Goal: Information Seeking & Learning: Compare options

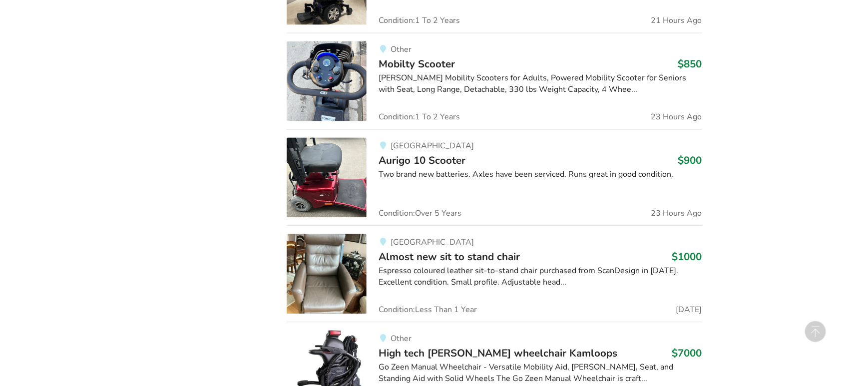
scroll to position [1111, 0]
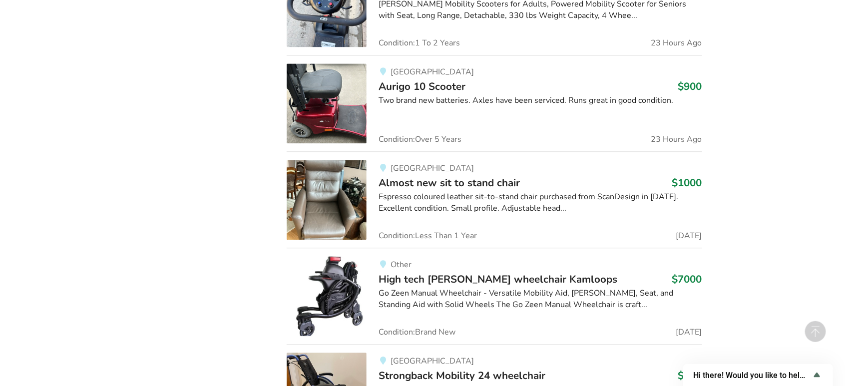
click at [468, 193] on div "Espresso coloured leather sit-to-stand chair purchased from ScanDesign in [DATE…" at bounding box center [540, 202] width 323 height 23
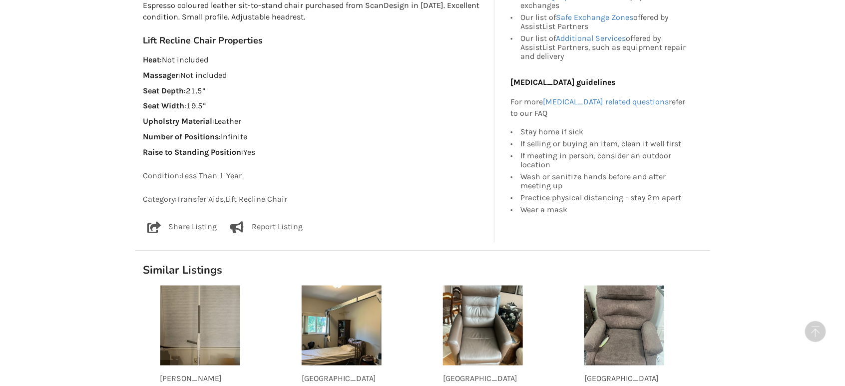
scroll to position [666, 0]
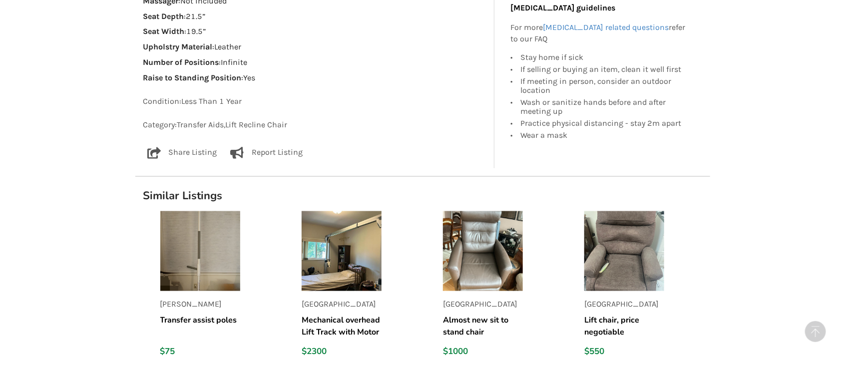
click at [631, 266] on img at bounding box center [624, 251] width 80 height 80
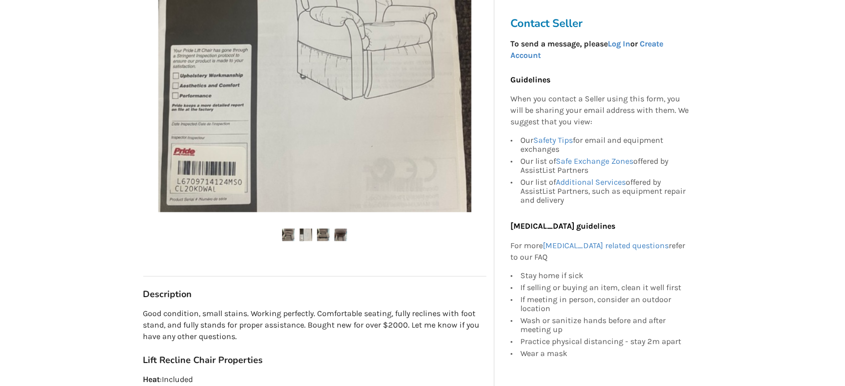
scroll to position [296, 0]
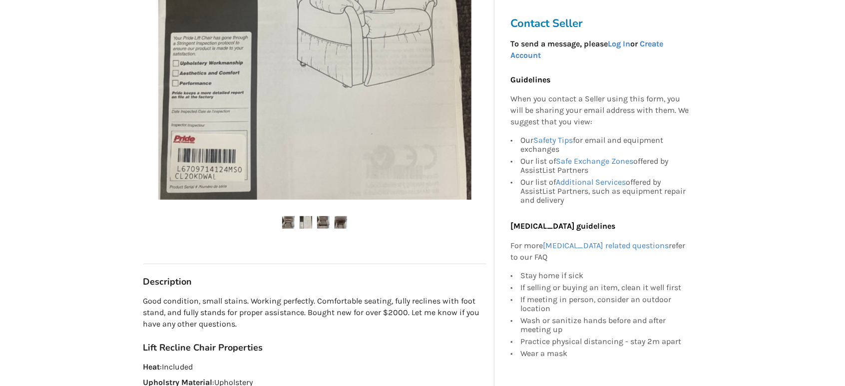
click at [309, 224] on img at bounding box center [306, 222] width 12 height 12
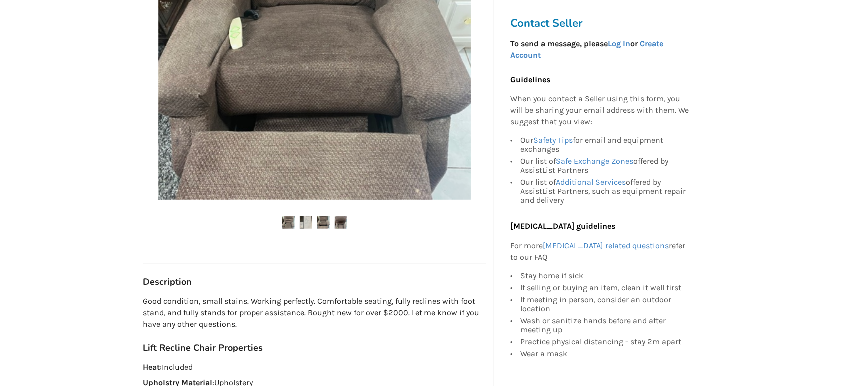
click at [320, 224] on img at bounding box center [323, 222] width 12 height 12
click at [337, 223] on img at bounding box center [341, 222] width 12 height 12
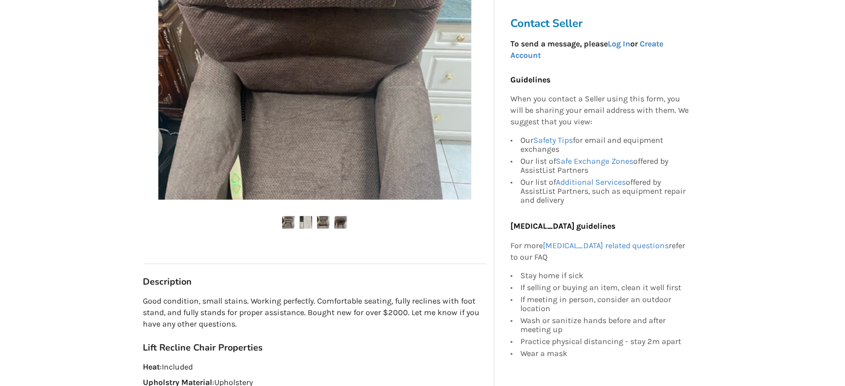
click at [289, 222] on img at bounding box center [288, 222] width 12 height 12
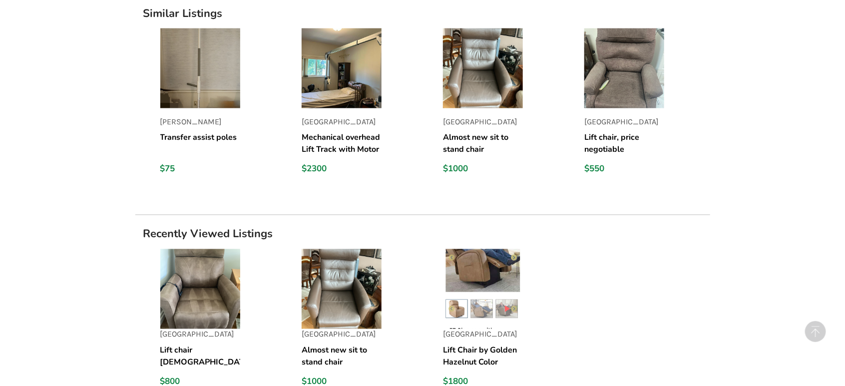
scroll to position [888, 0]
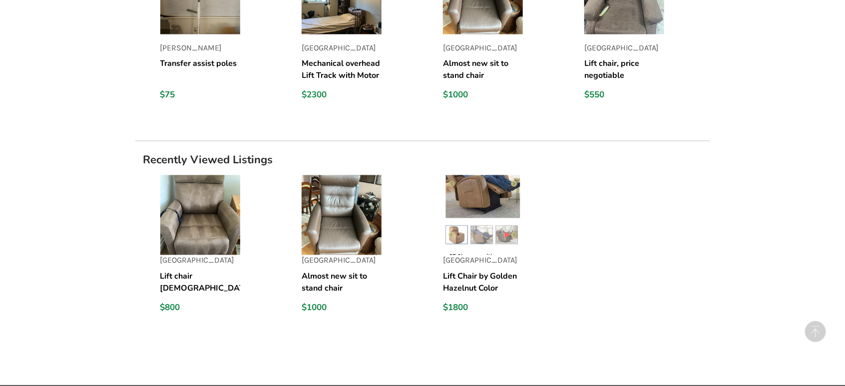
click at [210, 233] on img at bounding box center [200, 215] width 80 height 80
click at [506, 231] on img at bounding box center [483, 215] width 80 height 80
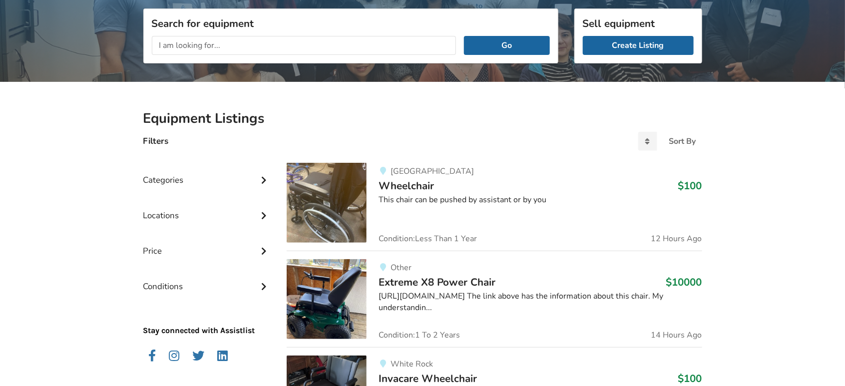
scroll to position [200, 0]
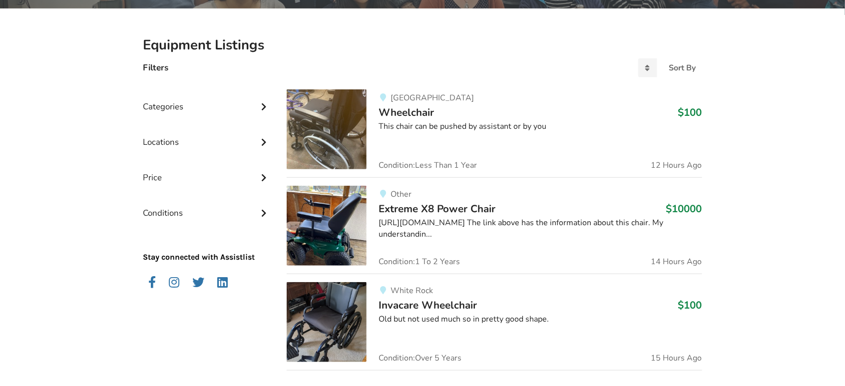
click at [264, 103] on icon at bounding box center [264, 105] width 10 height 8
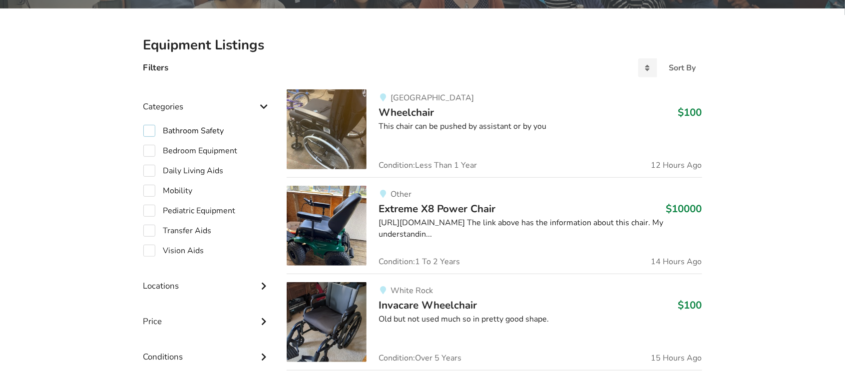
click at [219, 128] on label "Bathroom Safety" at bounding box center [183, 131] width 81 height 12
checkbox input "true"
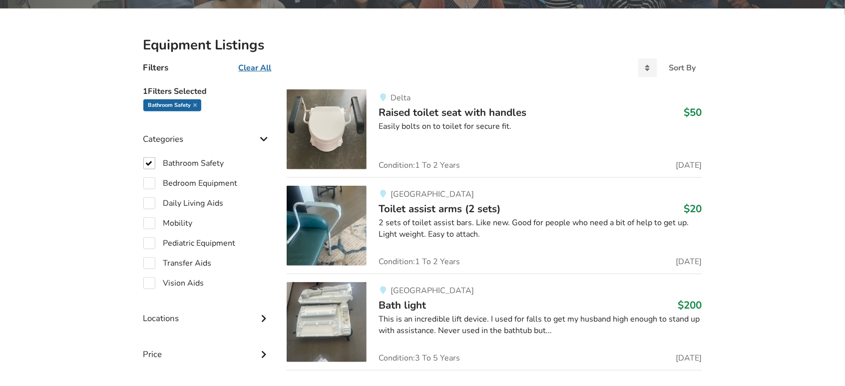
click at [336, 117] on img at bounding box center [327, 129] width 80 height 80
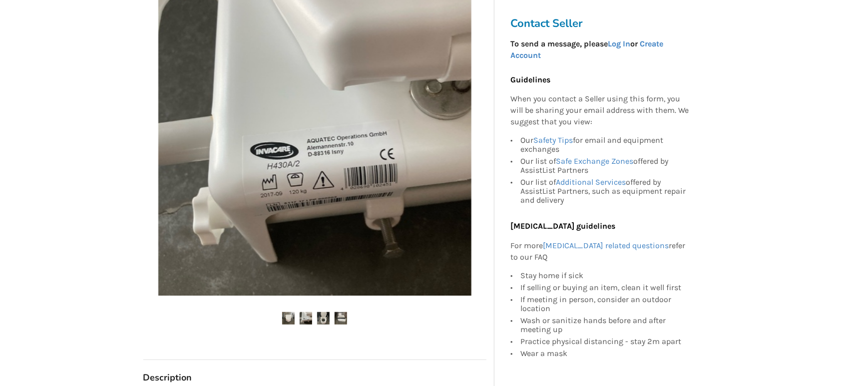
scroll to position [222, 0]
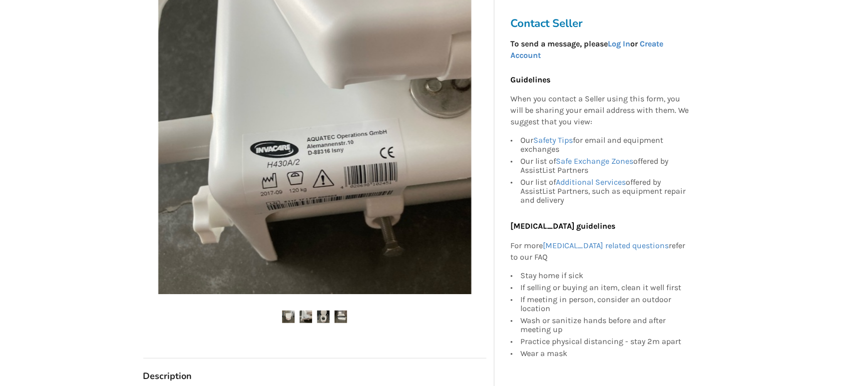
click at [325, 318] on img at bounding box center [323, 317] width 12 height 12
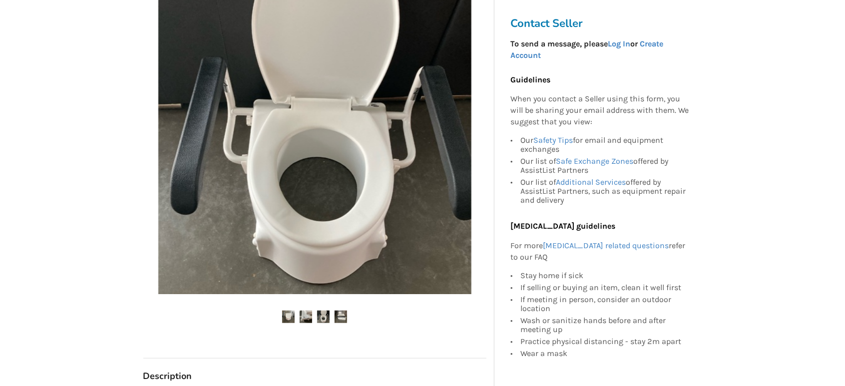
click at [310, 315] on img at bounding box center [306, 317] width 12 height 12
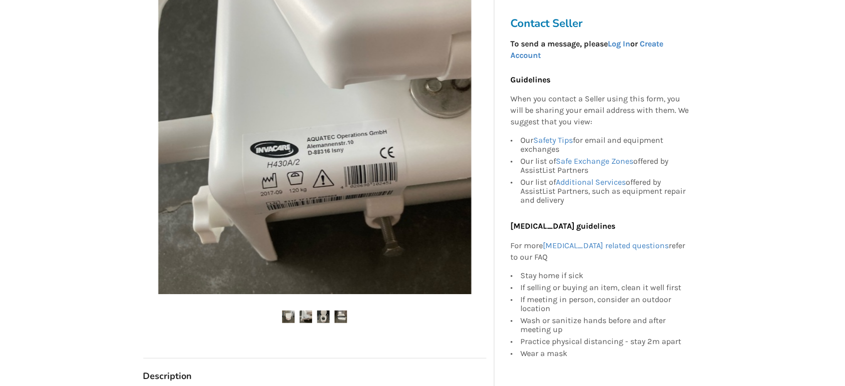
click at [290, 317] on img at bounding box center [288, 317] width 12 height 12
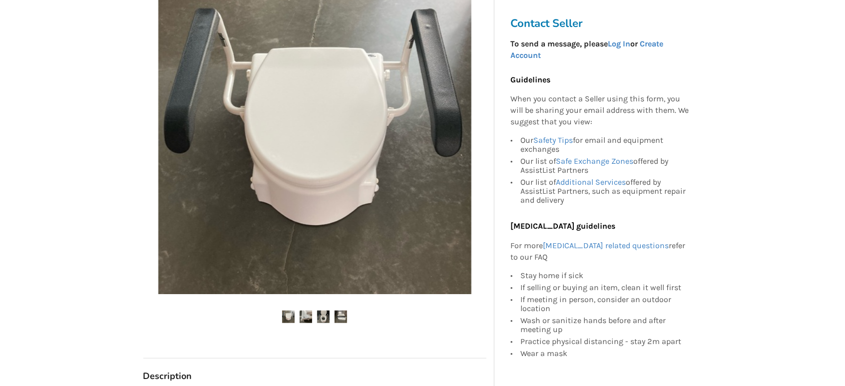
click at [343, 322] on img at bounding box center [341, 317] width 12 height 12
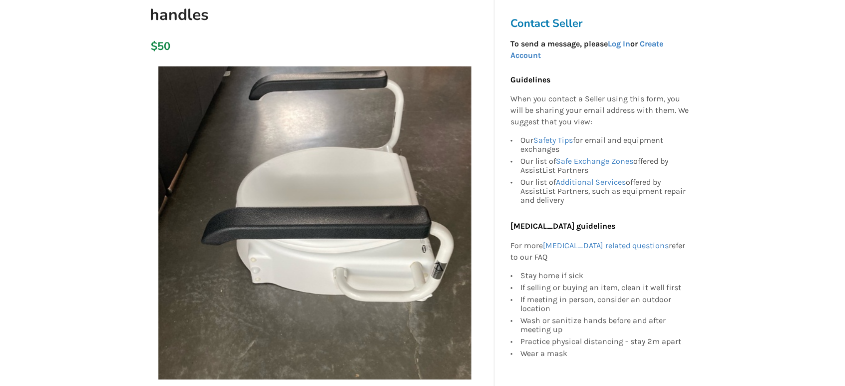
scroll to position [0, 0]
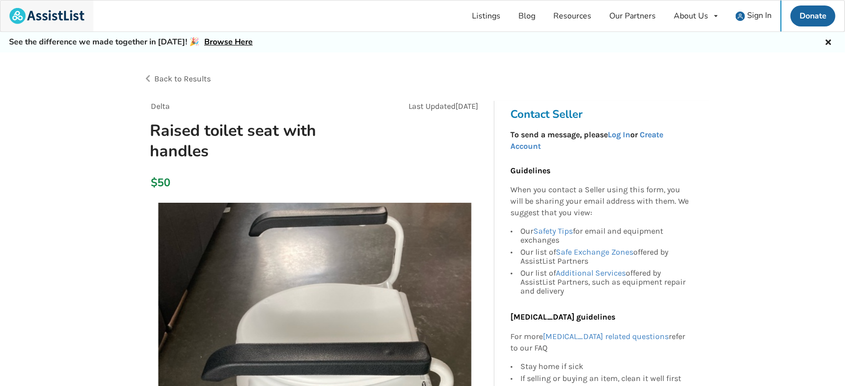
scroll to position [200, 0]
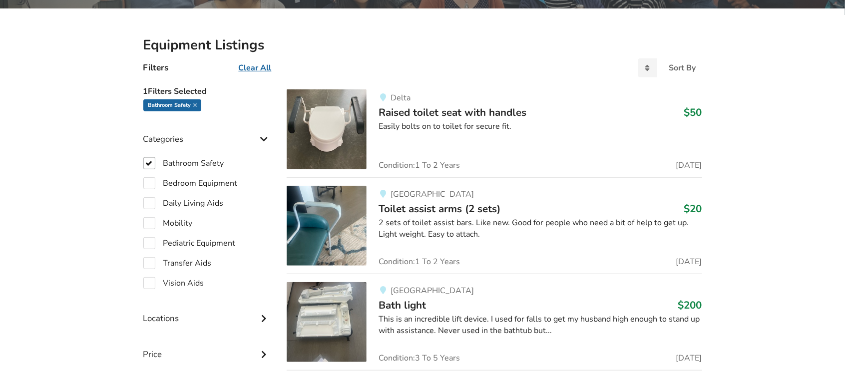
click at [338, 229] on img at bounding box center [327, 226] width 80 height 80
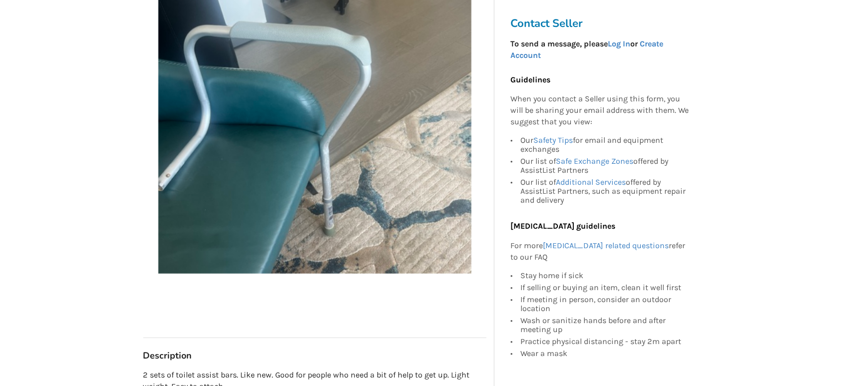
scroll to position [296, 0]
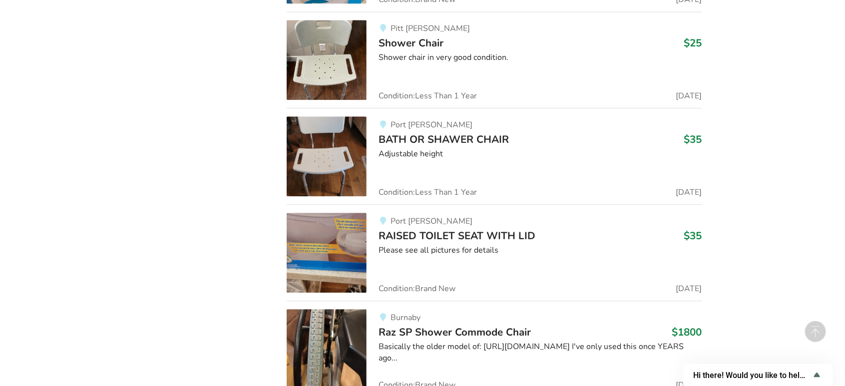
scroll to position [10703, 0]
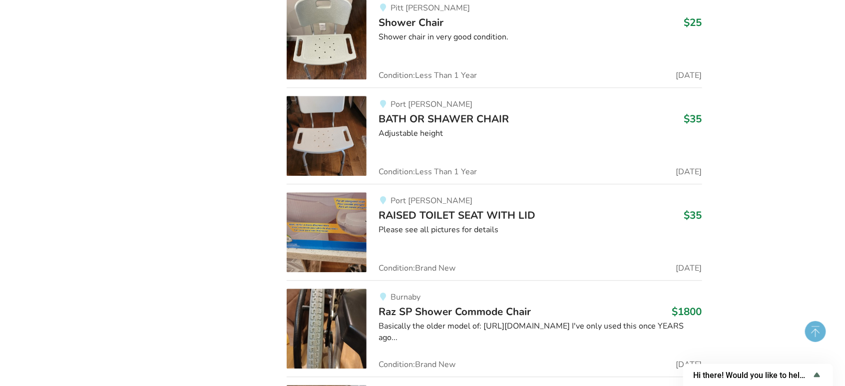
click at [815, 335] on circle at bounding box center [815, 331] width 21 height 21
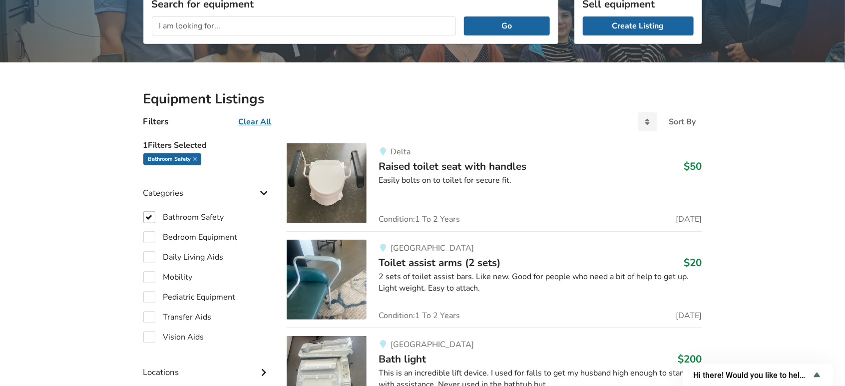
scroll to position [148, 0]
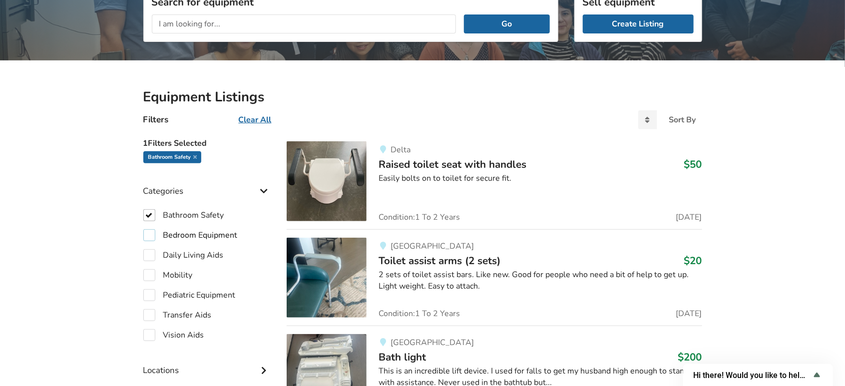
click at [213, 235] on label "Bedroom Equipment" at bounding box center [190, 235] width 94 height 12
checkbox input "true"
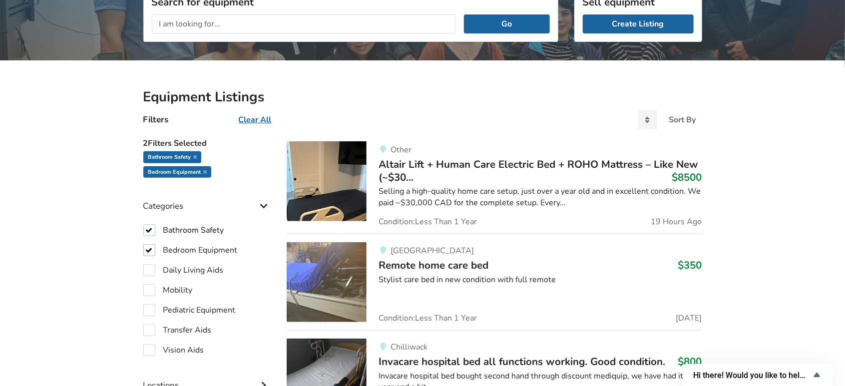
click at [148, 227] on label "Bathroom Safety" at bounding box center [183, 230] width 81 height 12
checkbox input "false"
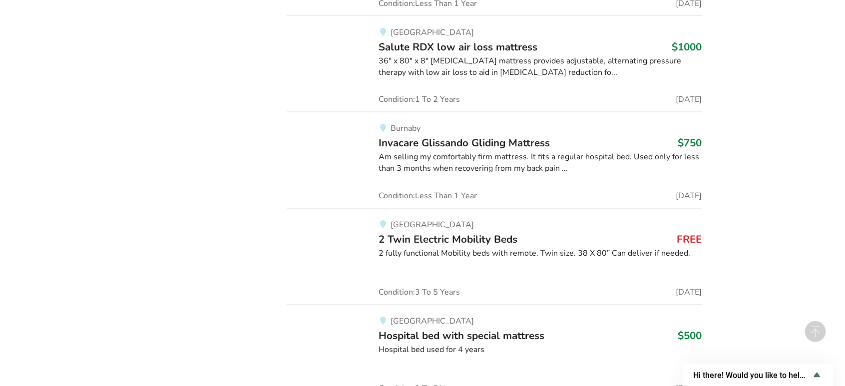
scroll to position [8516, 0]
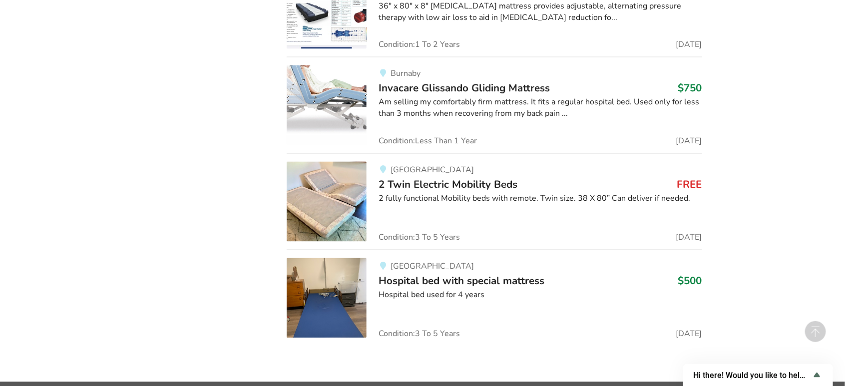
click at [425, 178] on span "2 Twin Electric Mobility Beds" at bounding box center [448, 185] width 139 height 14
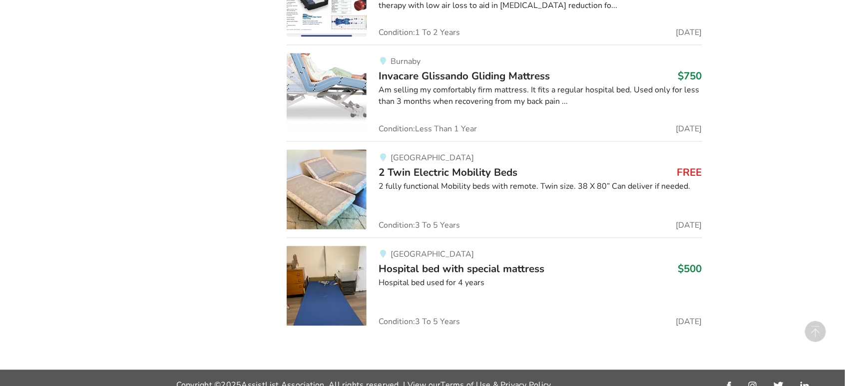
scroll to position [8531, 0]
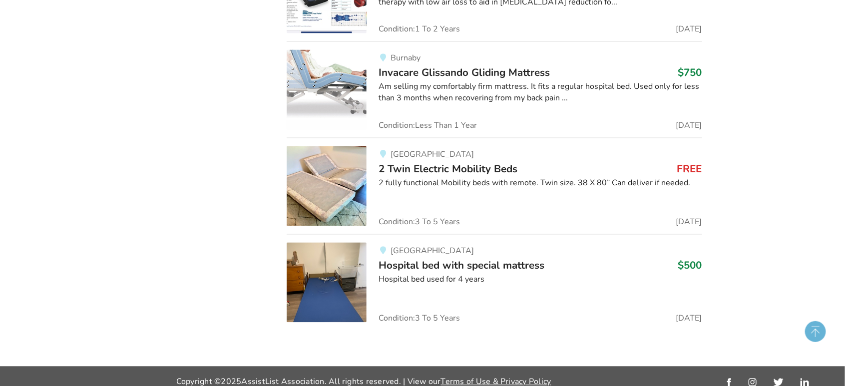
click at [814, 332] on circle at bounding box center [815, 331] width 21 height 21
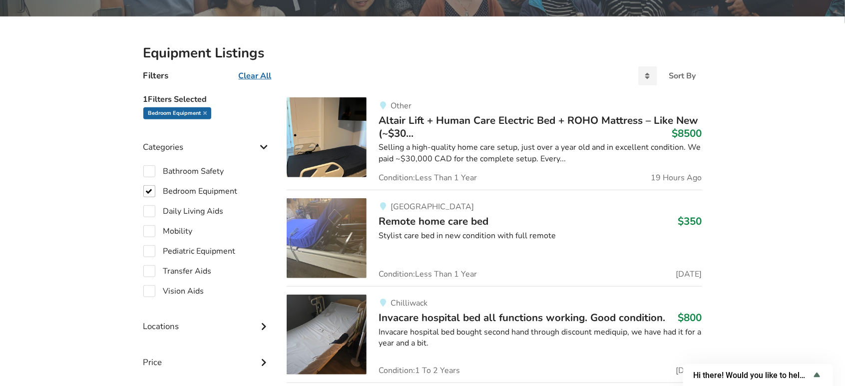
scroll to position [222, 0]
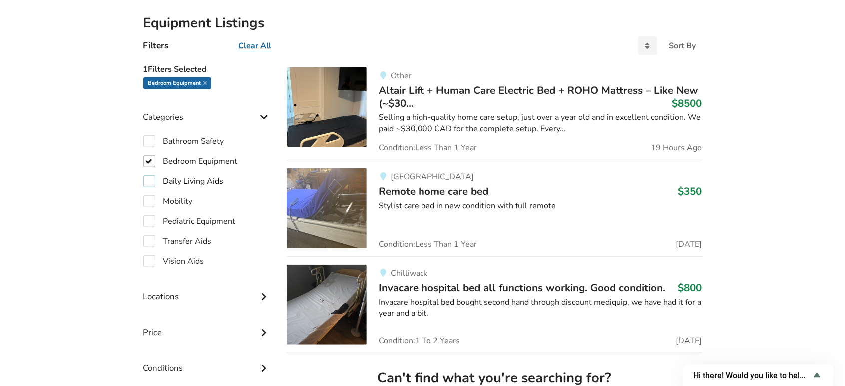
click at [202, 180] on label "Daily Living Aids" at bounding box center [183, 181] width 80 height 12
checkbox input "true"
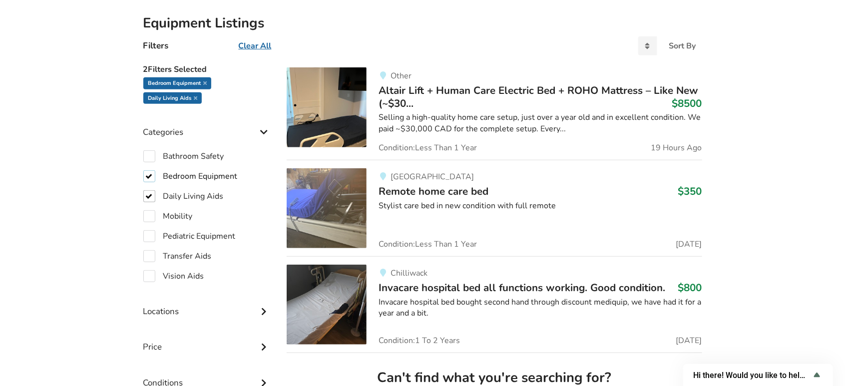
click at [152, 175] on label "Bedroom Equipment" at bounding box center [190, 176] width 94 height 12
checkbox input "false"
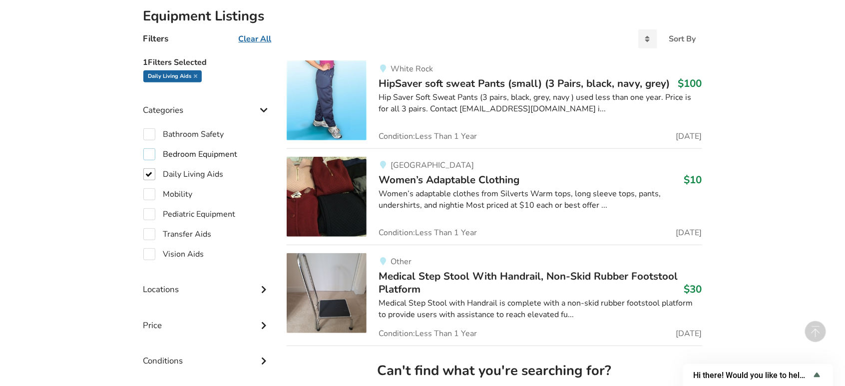
scroll to position [208, 0]
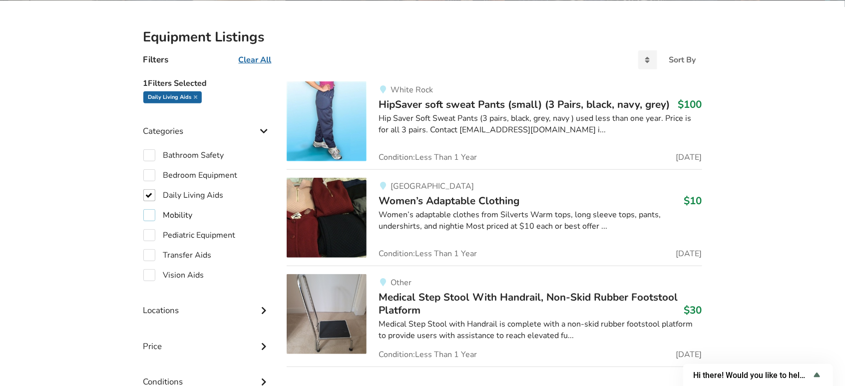
click at [152, 215] on label "Mobility" at bounding box center [167, 215] width 49 height 12
checkbox input "true"
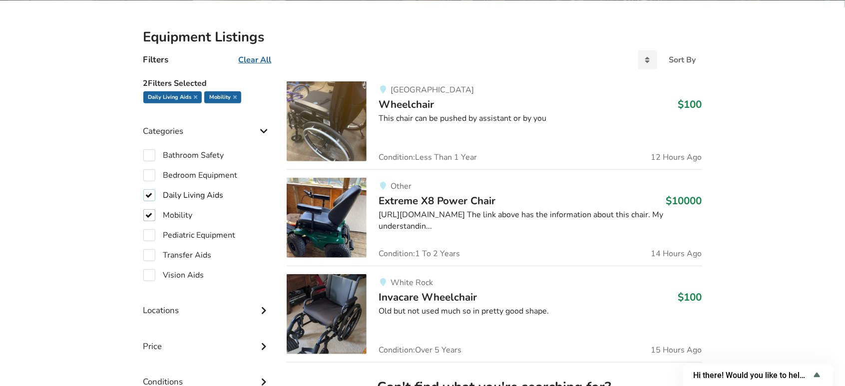
click at [147, 196] on label "Daily Living Aids" at bounding box center [183, 195] width 80 height 12
checkbox input "false"
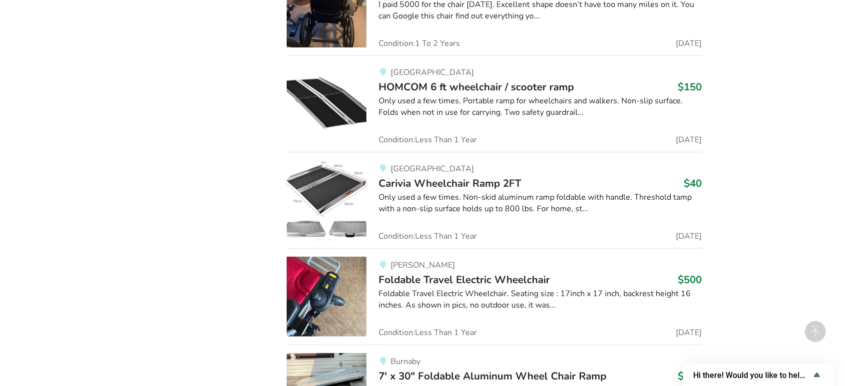
scroll to position [9527, 0]
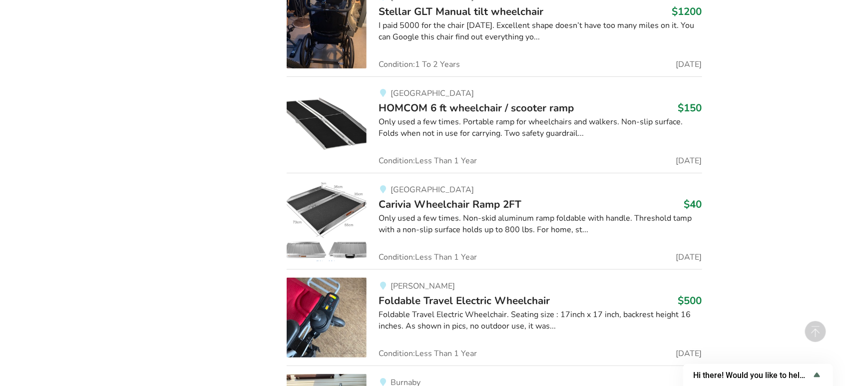
click at [416, 107] on span "HOMCOM 6 ft wheelchair / scooter ramp" at bounding box center [476, 108] width 195 height 14
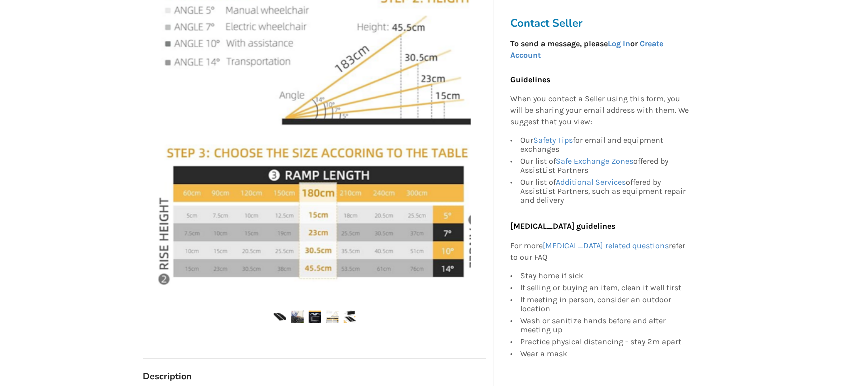
scroll to position [296, 0]
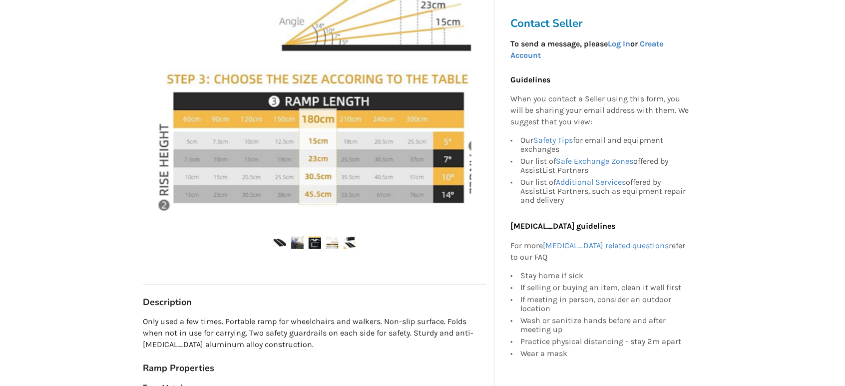
click at [346, 243] on img at bounding box center [350, 243] width 12 height 12
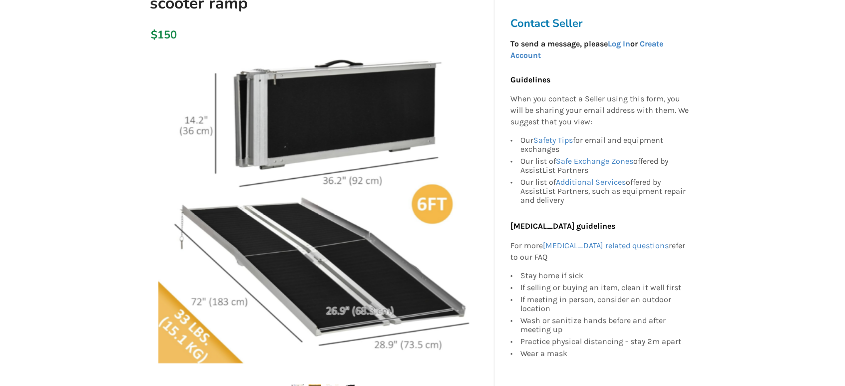
scroll to position [148, 0]
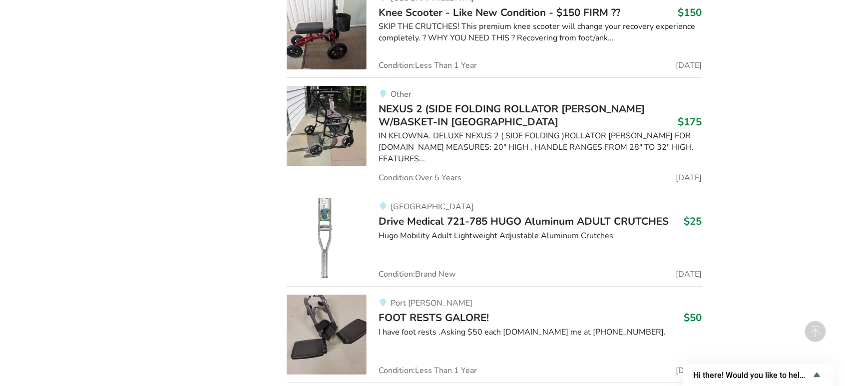
scroll to position [28511, 0]
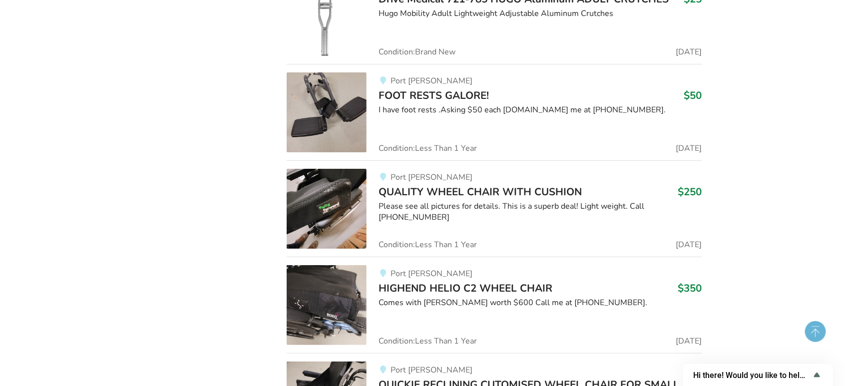
click at [819, 331] on circle at bounding box center [815, 331] width 21 height 21
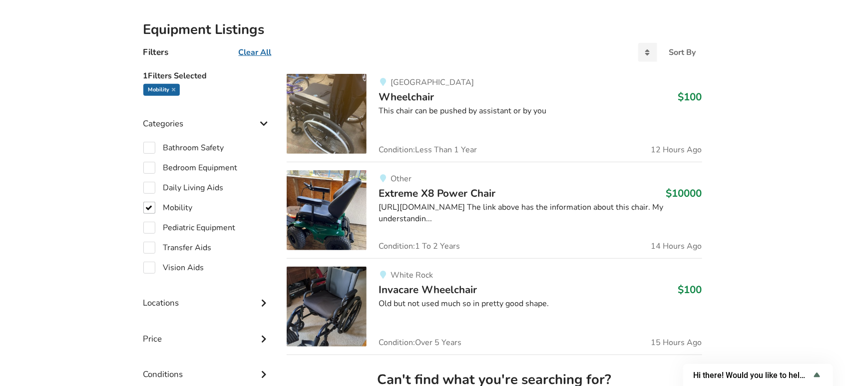
scroll to position [222, 0]
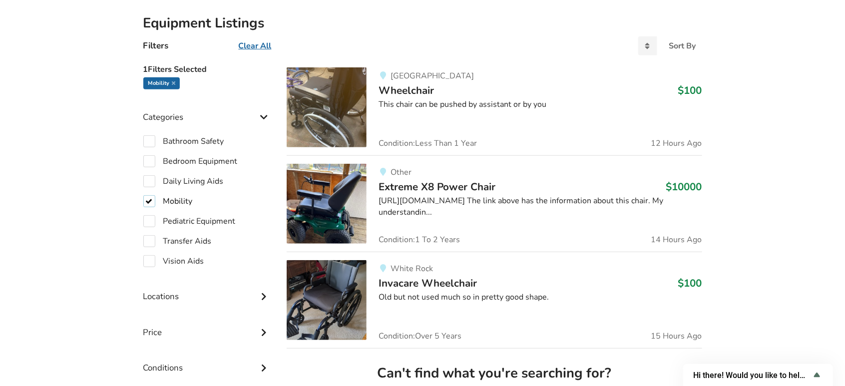
click at [146, 200] on label "Mobility" at bounding box center [167, 201] width 49 height 12
checkbox input "false"
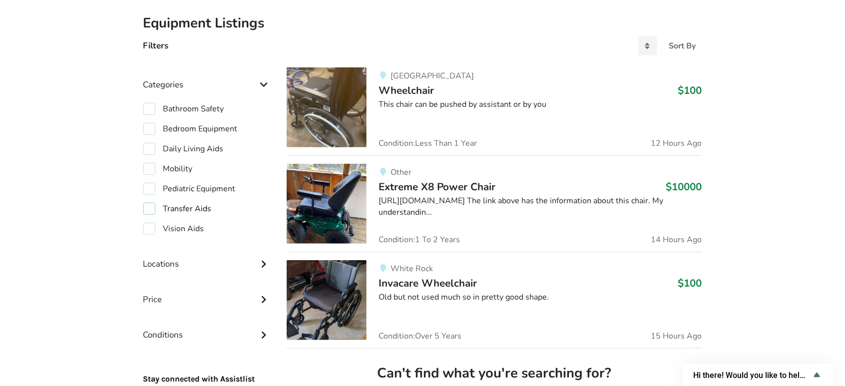
click at [146, 210] on label "Transfer Aids" at bounding box center [177, 209] width 68 height 12
checkbox input "true"
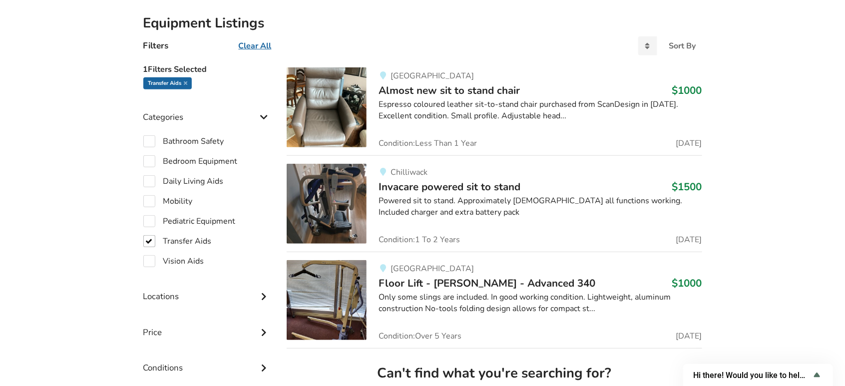
click at [344, 207] on img at bounding box center [327, 204] width 80 height 80
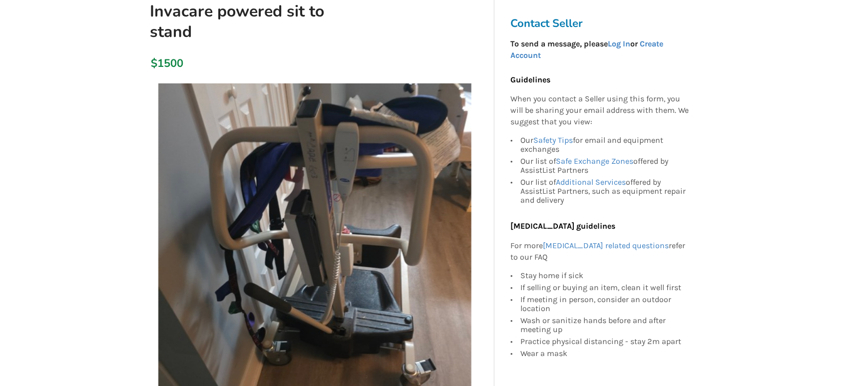
scroll to position [148, 0]
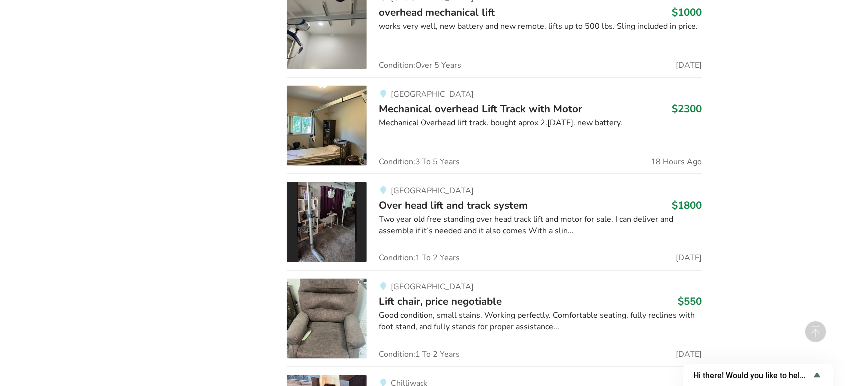
scroll to position [759, 0]
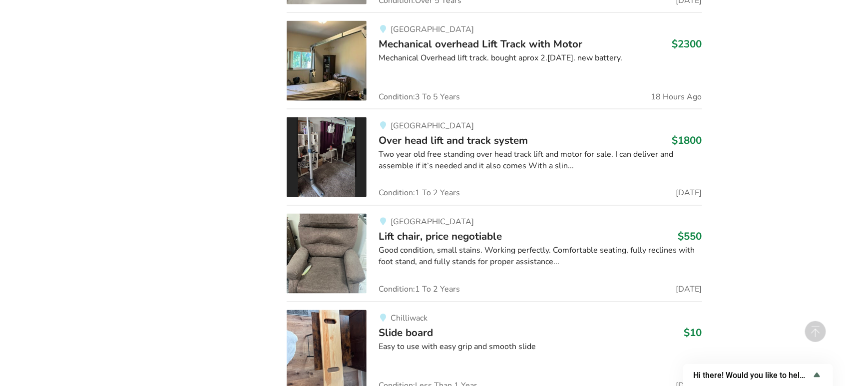
type input "++++++"
click at [449, 258] on div "Good condition, small stains. Working perfectly. Comfortable seating, fully rec…" at bounding box center [540, 256] width 323 height 23
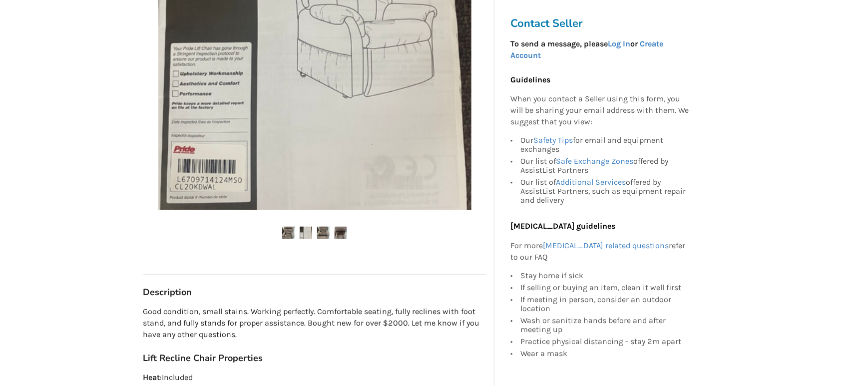
scroll to position [296, 0]
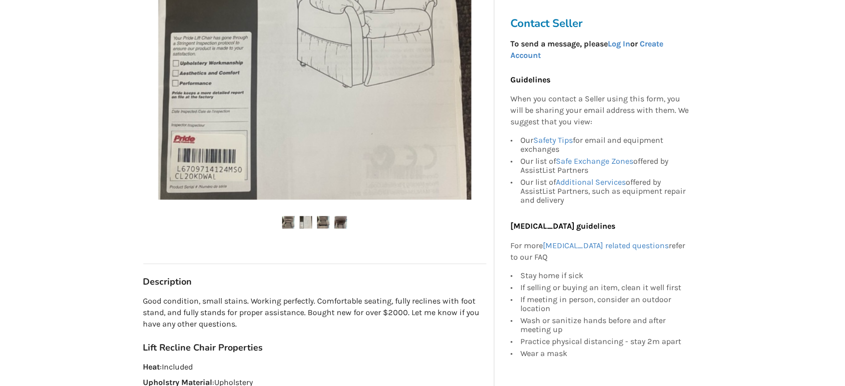
click at [342, 222] on img at bounding box center [341, 222] width 12 height 12
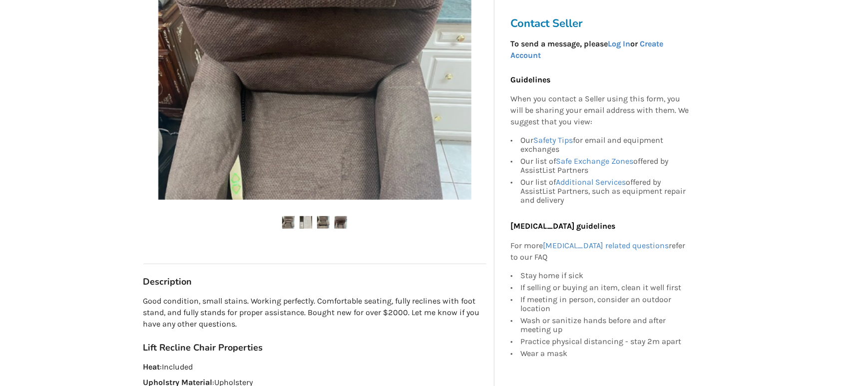
click at [325, 225] on img at bounding box center [323, 222] width 12 height 12
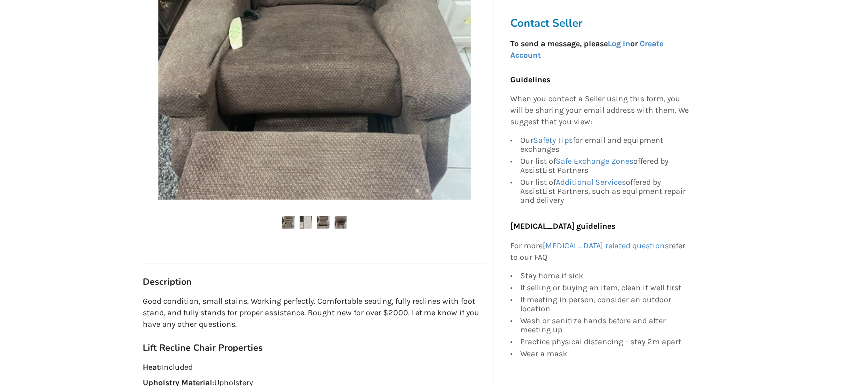
click at [302, 223] on img at bounding box center [306, 222] width 12 height 12
click at [305, 225] on img at bounding box center [306, 222] width 12 height 12
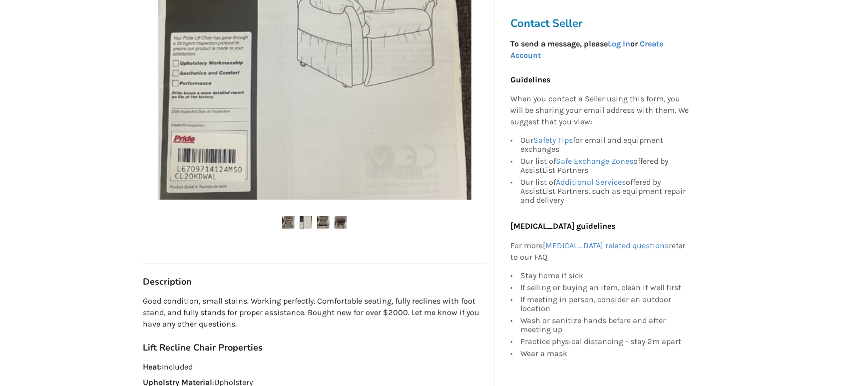
click at [189, 155] on img at bounding box center [314, 43] width 313 height 313
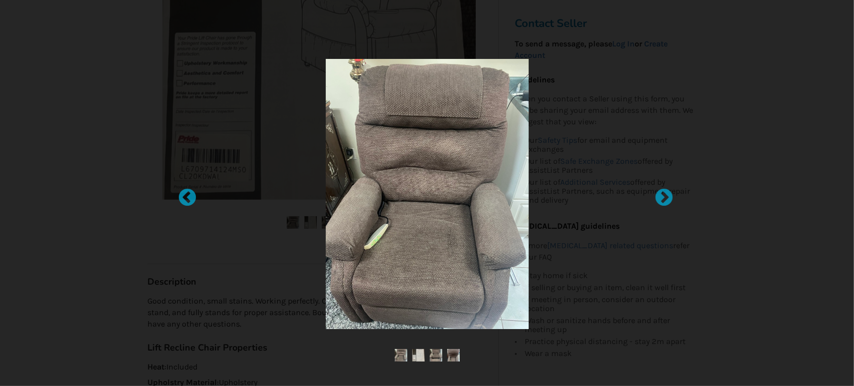
click at [229, 134] on div at bounding box center [427, 194] width 396 height 270
click at [663, 196] on div at bounding box center [659, 193] width 10 height 10
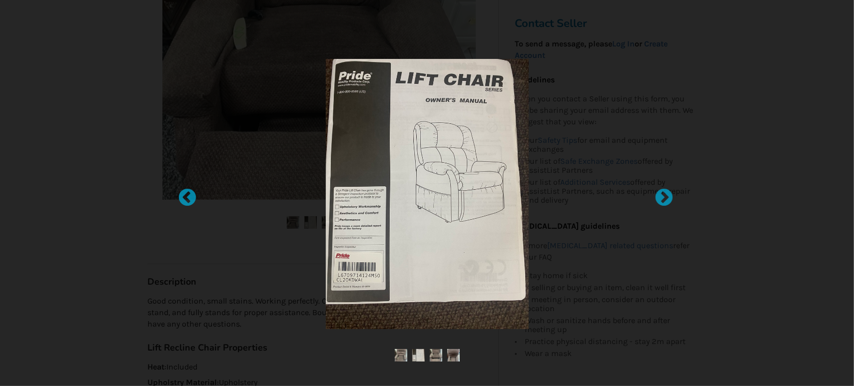
click at [459, 214] on img at bounding box center [427, 194] width 203 height 270
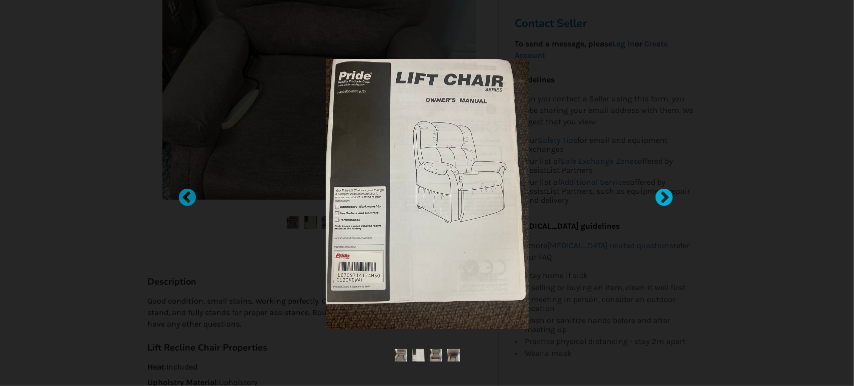
click at [664, 196] on div at bounding box center [659, 193] width 10 height 10
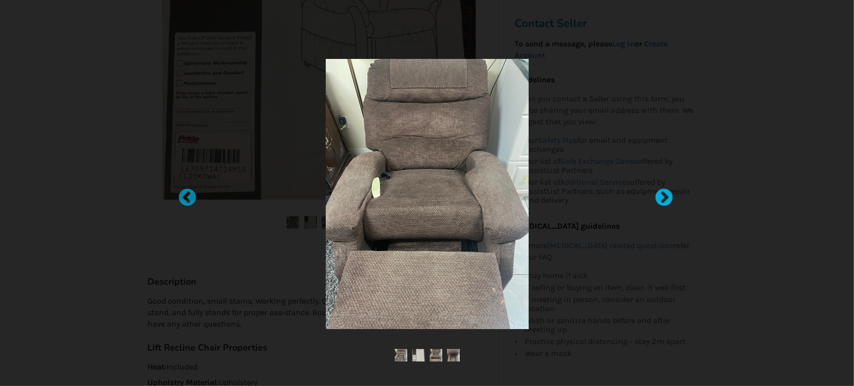
click at [664, 196] on div at bounding box center [659, 193] width 10 height 10
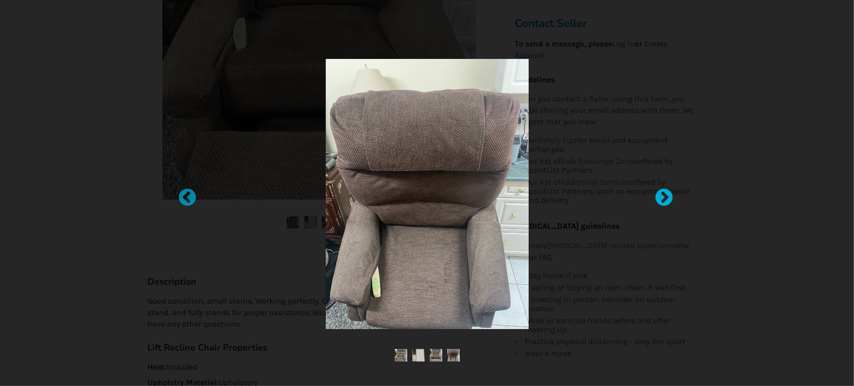
click at [664, 195] on div at bounding box center [659, 193] width 10 height 10
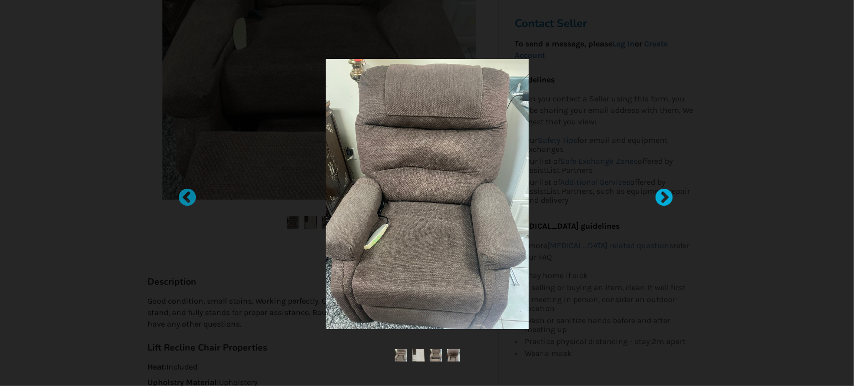
click at [664, 195] on div at bounding box center [659, 193] width 10 height 10
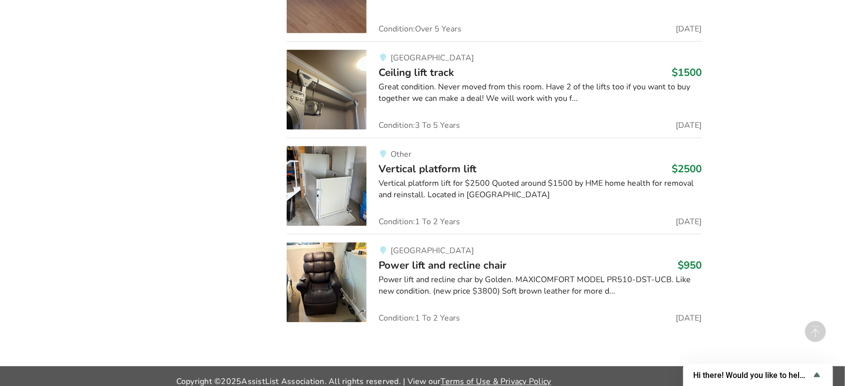
scroll to position [4817, 0]
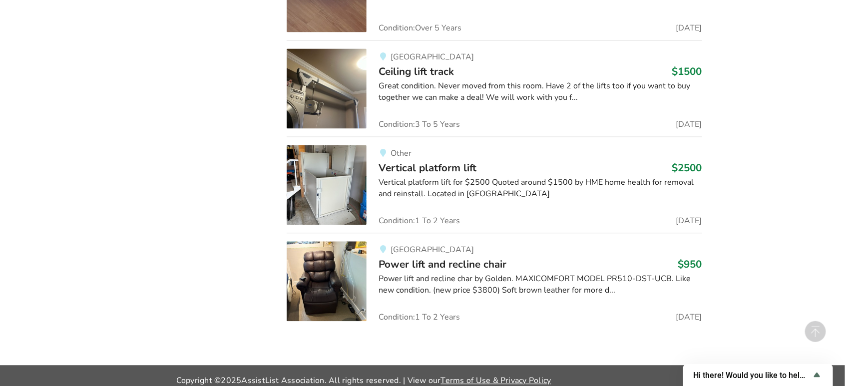
click at [431, 161] on span "Vertical platform lift" at bounding box center [428, 168] width 98 height 14
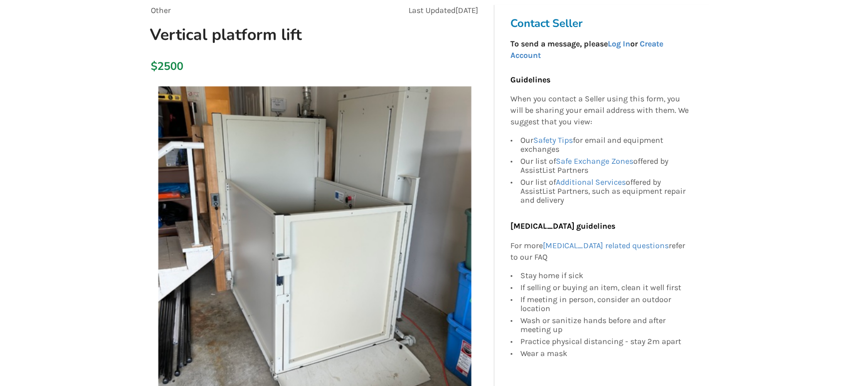
scroll to position [74, 0]
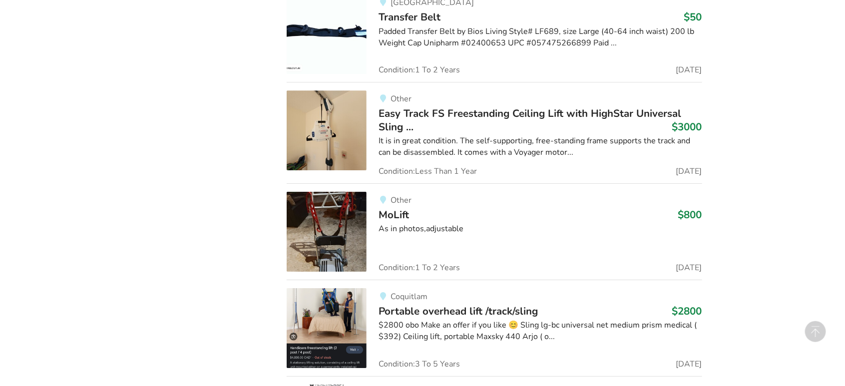
scroll to position [3263, 0]
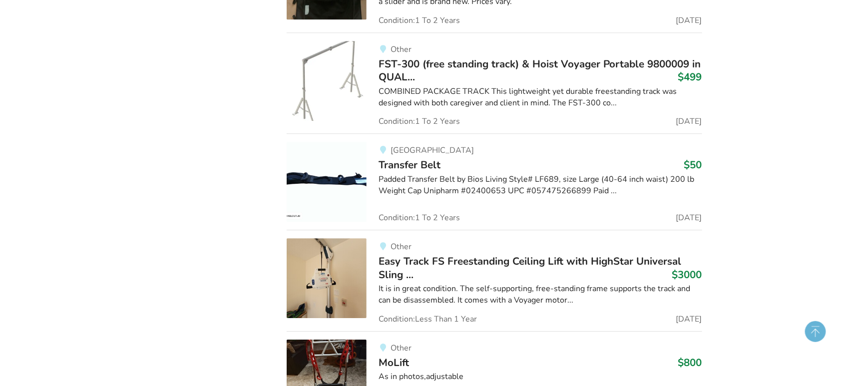
click at [814, 331] on icon at bounding box center [817, 333] width 24 height 24
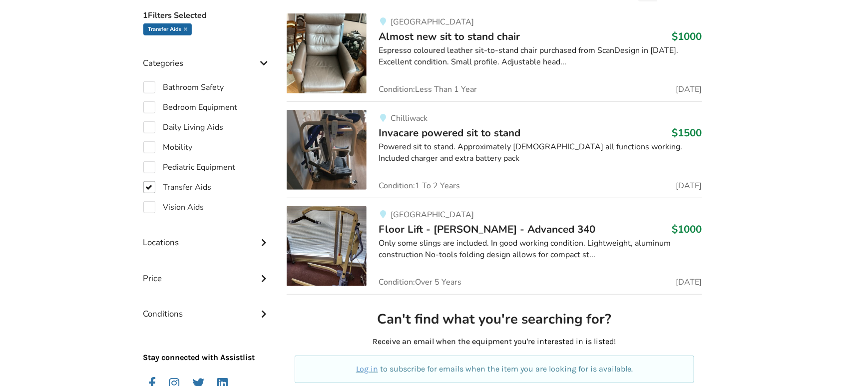
scroll to position [296, 0]
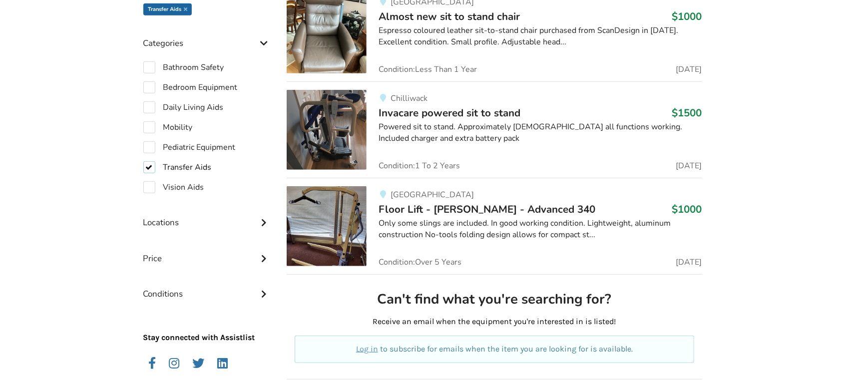
click at [148, 166] on label "Transfer Aids" at bounding box center [177, 167] width 68 height 12
checkbox input "false"
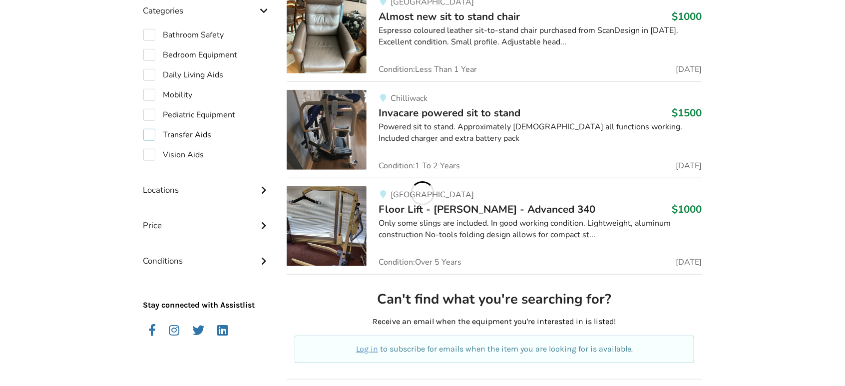
scroll to position [263, 0]
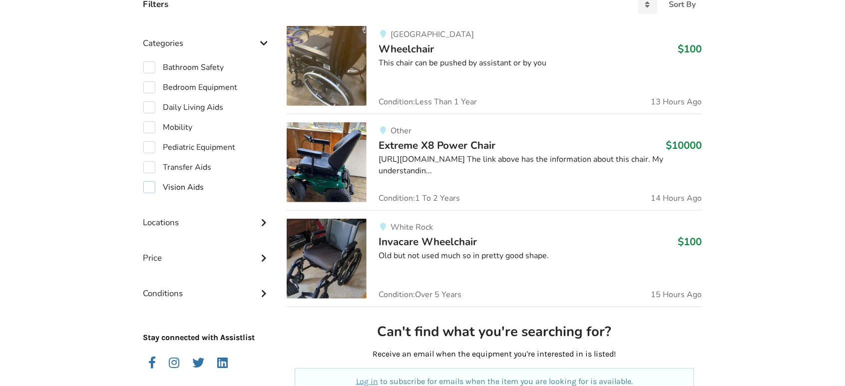
click at [152, 188] on label "Vision Aids" at bounding box center [173, 187] width 61 height 12
checkbox input "true"
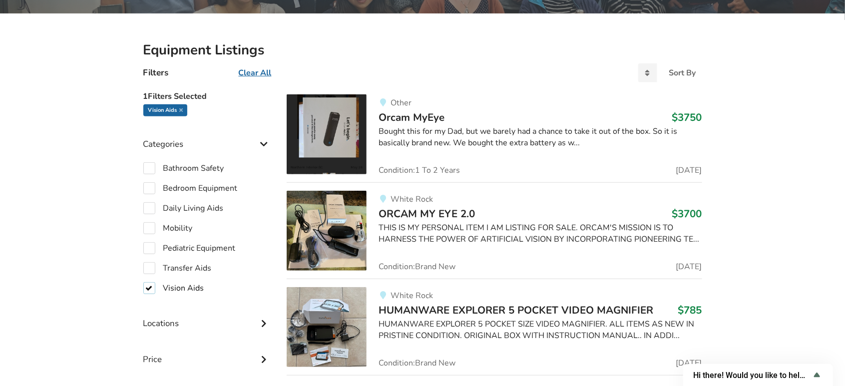
scroll to position [6, 0]
